Goal: Find specific page/section: Find specific page/section

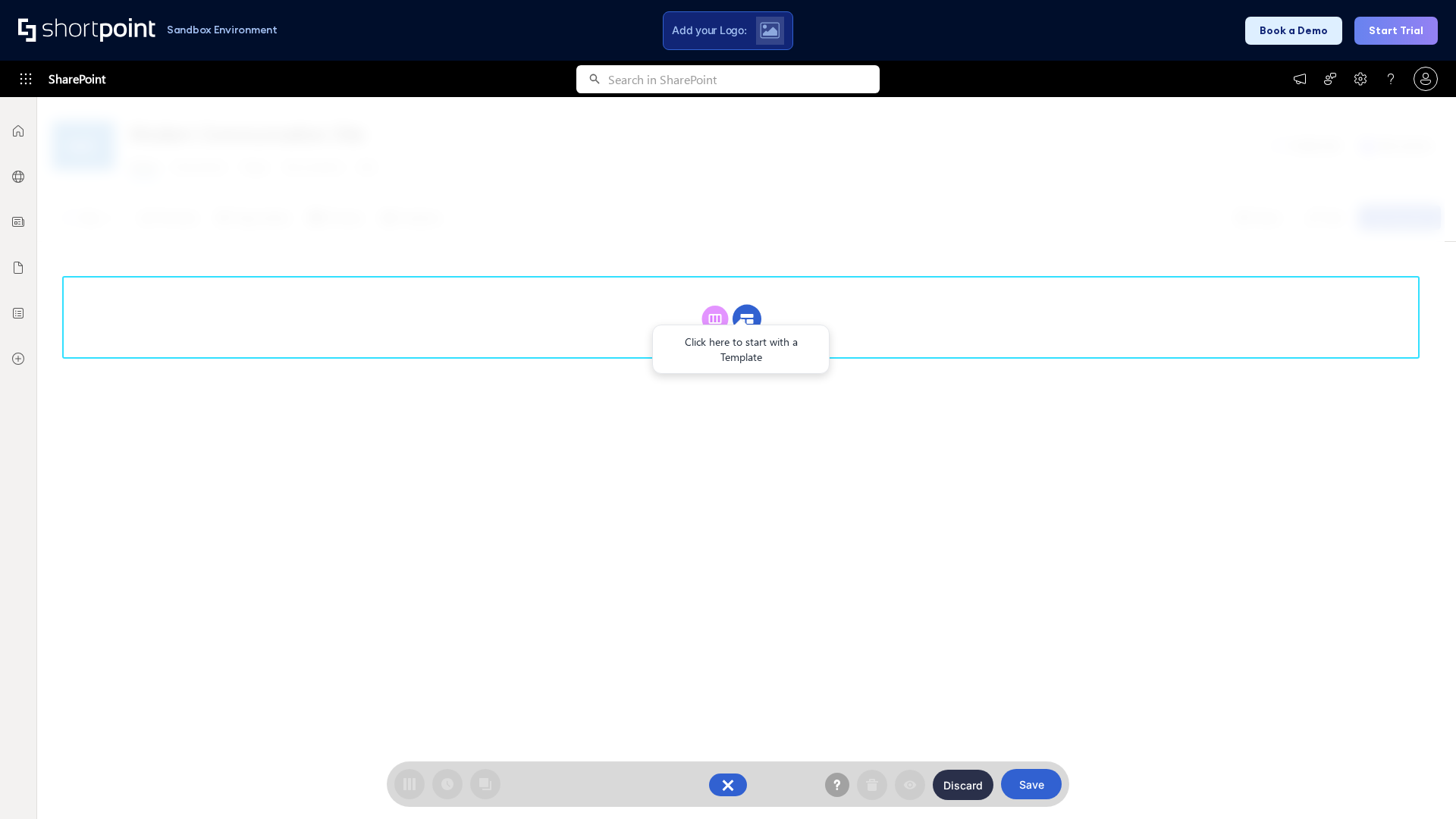
click at [746, 318] on circle at bounding box center [746, 319] width 29 height 29
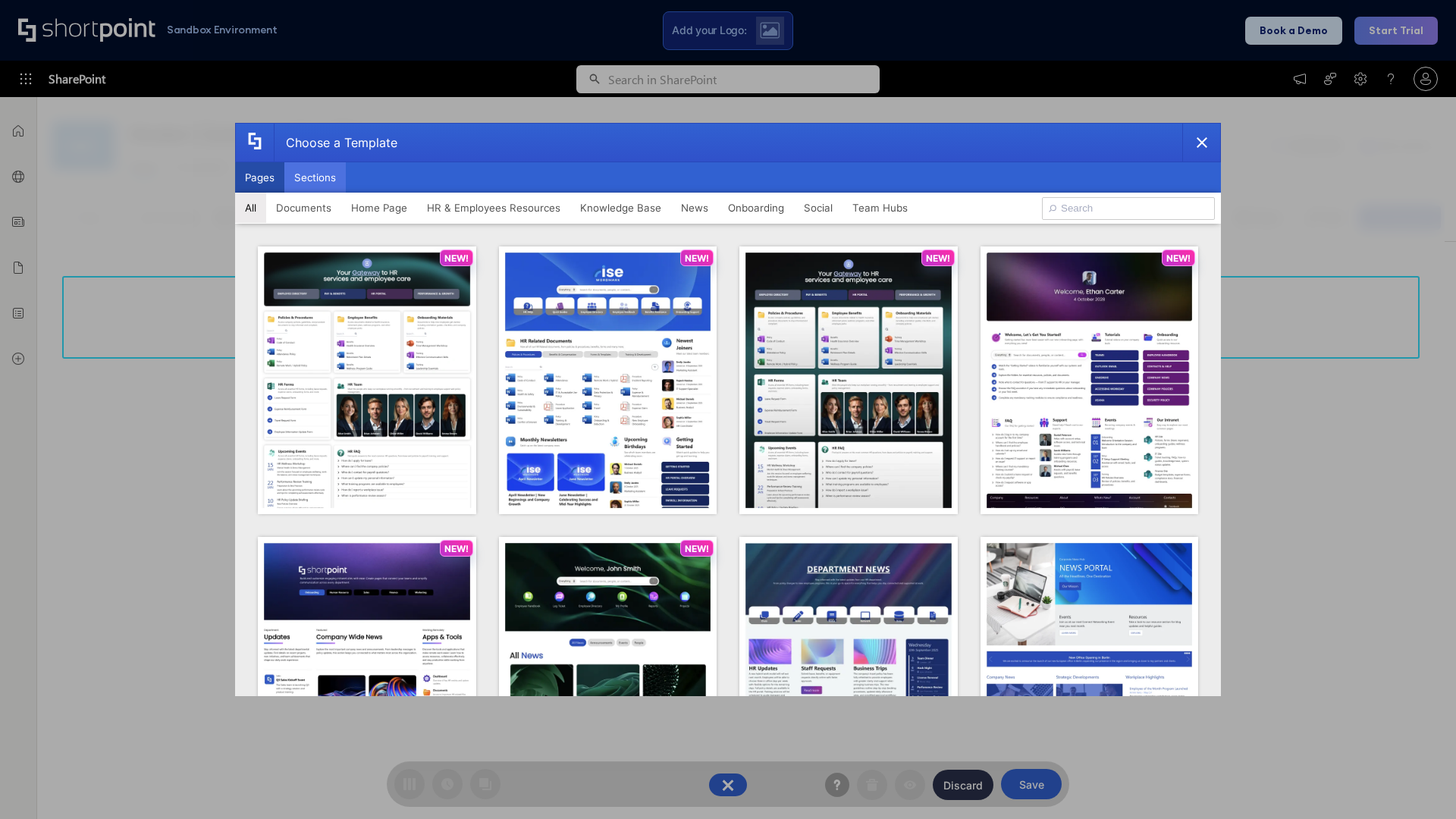
click at [315, 177] on button "Sections" at bounding box center [315, 177] width 62 height 30
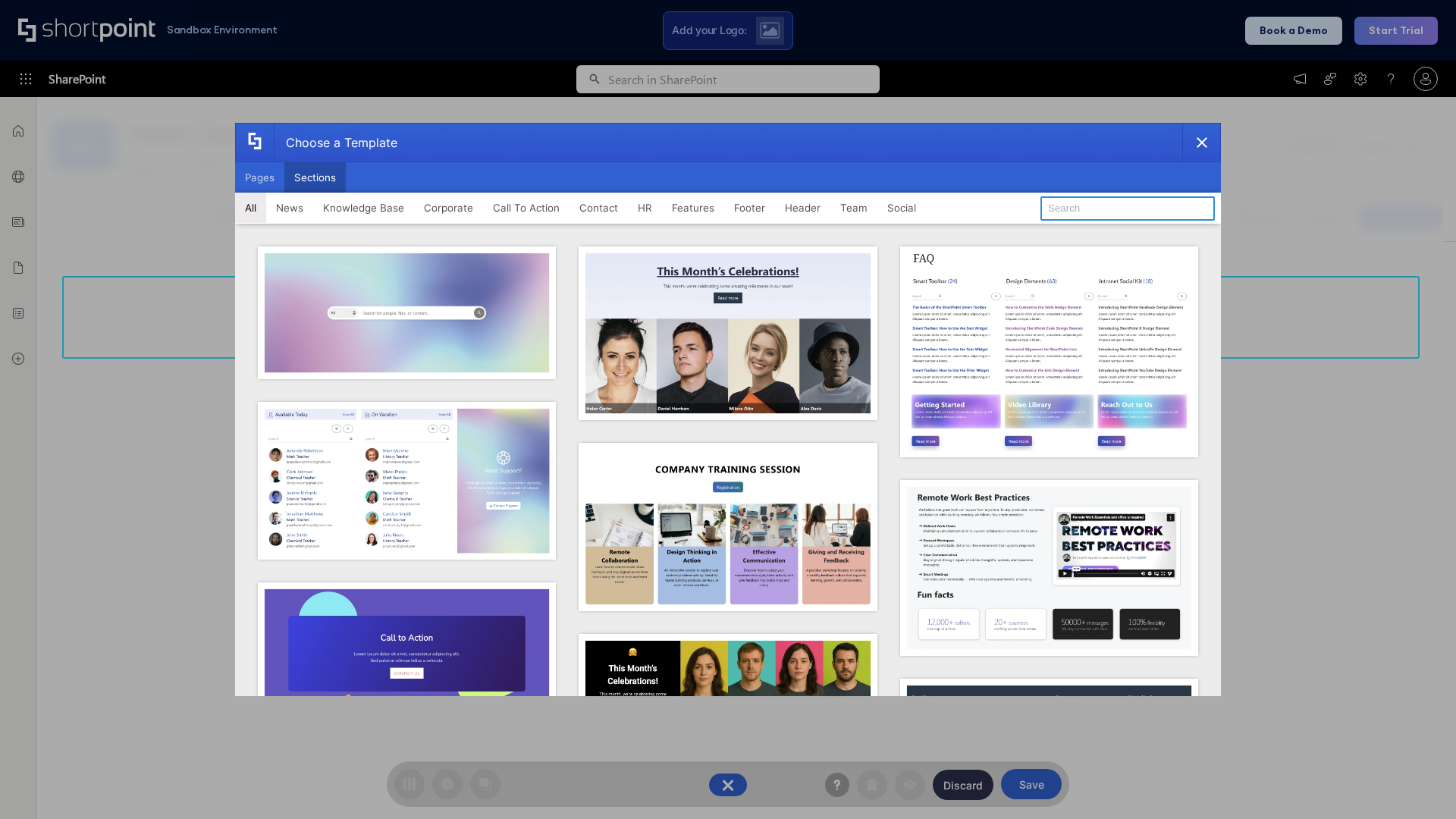
type input "Features Kit 1"
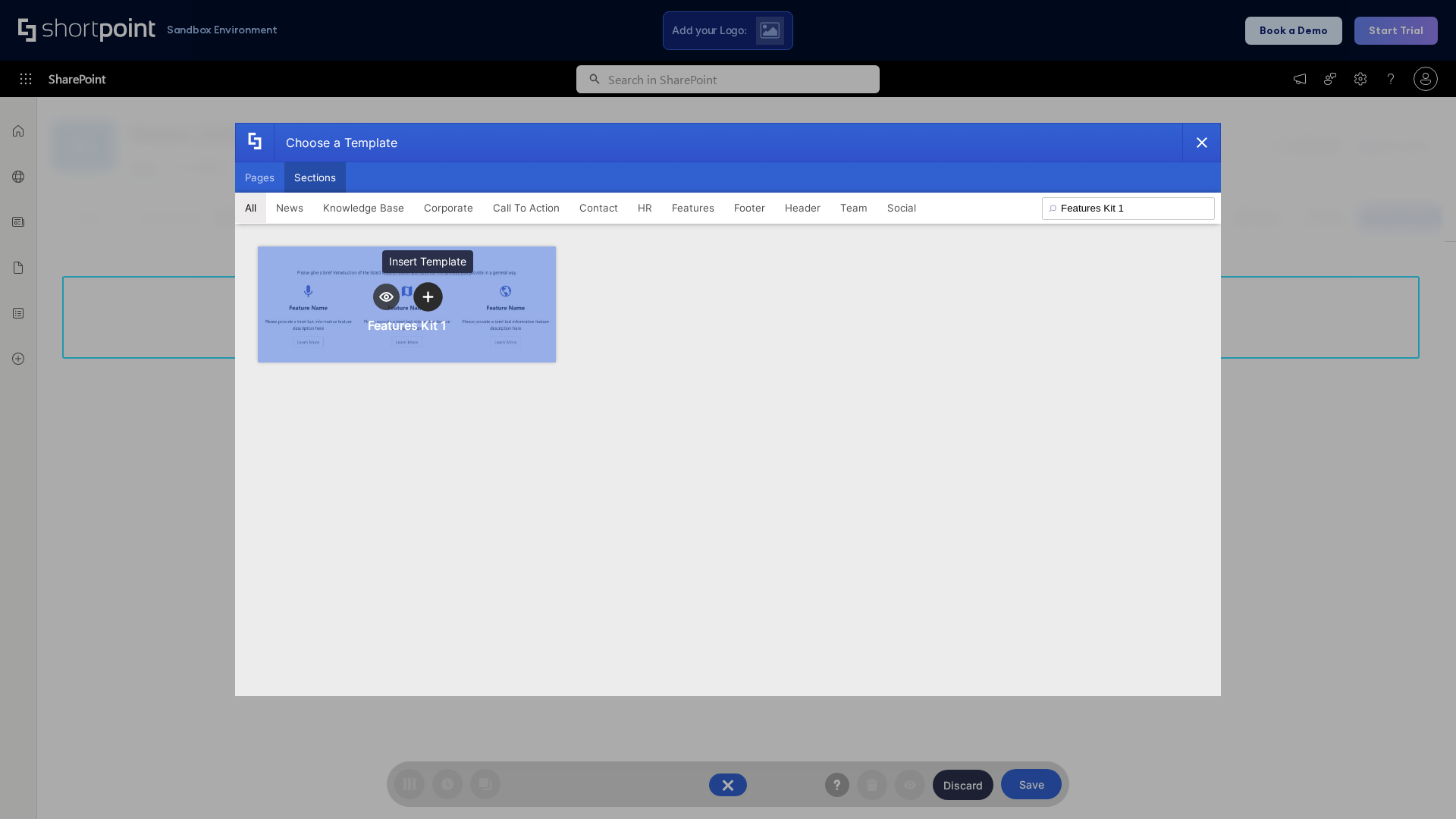
click at [428, 296] on icon "template selector" at bounding box center [428, 296] width 11 height 11
